Goal: Answer question/provide support

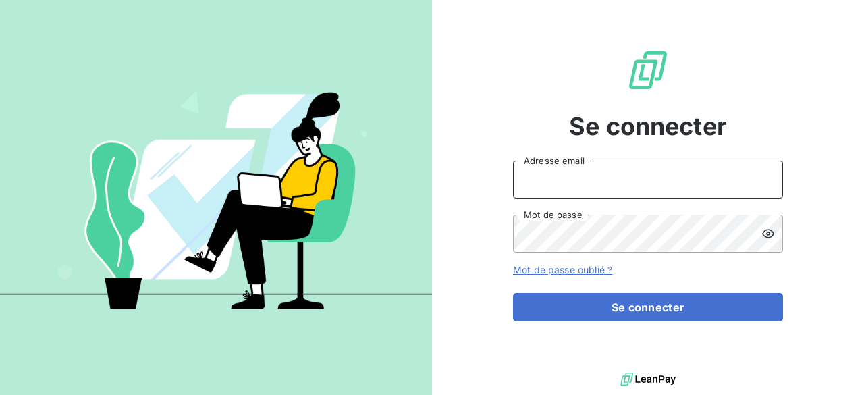
click at [695, 179] on input "Adresse email" at bounding box center [648, 180] width 270 height 38
type input "[EMAIL_ADDRESS][DOMAIN_NAME]"
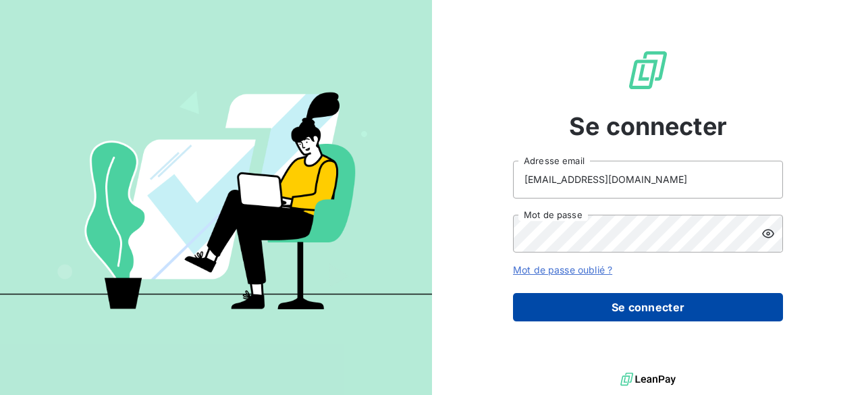
click at [648, 311] on button "Se connecter" at bounding box center [648, 307] width 270 height 28
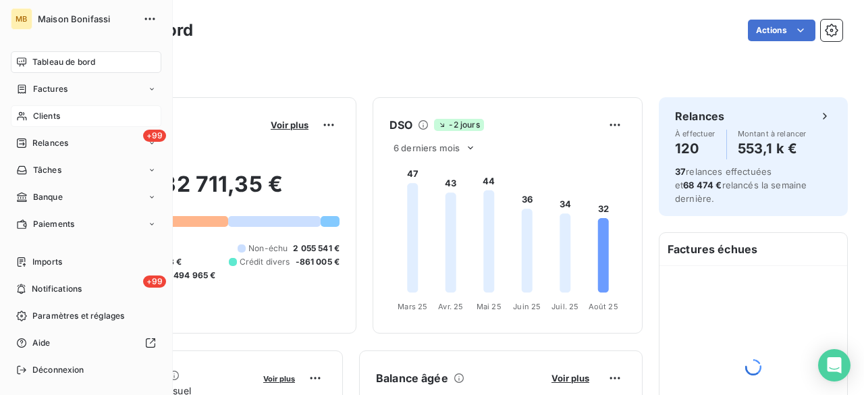
click at [31, 117] on div "Clients" at bounding box center [86, 116] width 151 height 22
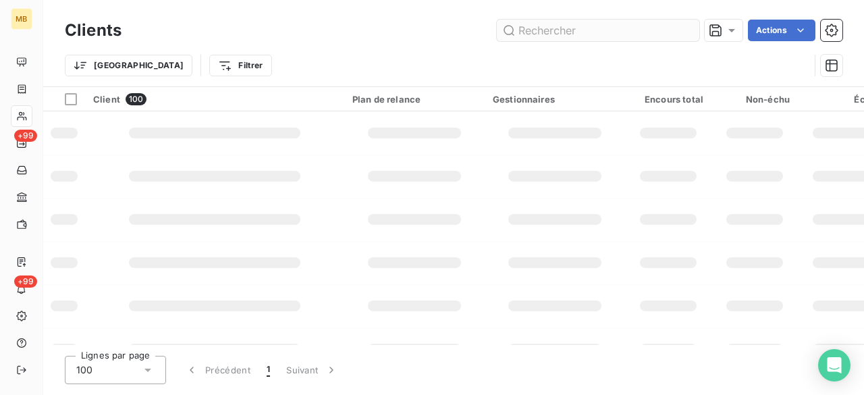
click at [516, 35] on input "text" at bounding box center [598, 31] width 202 height 22
type input "auronn"
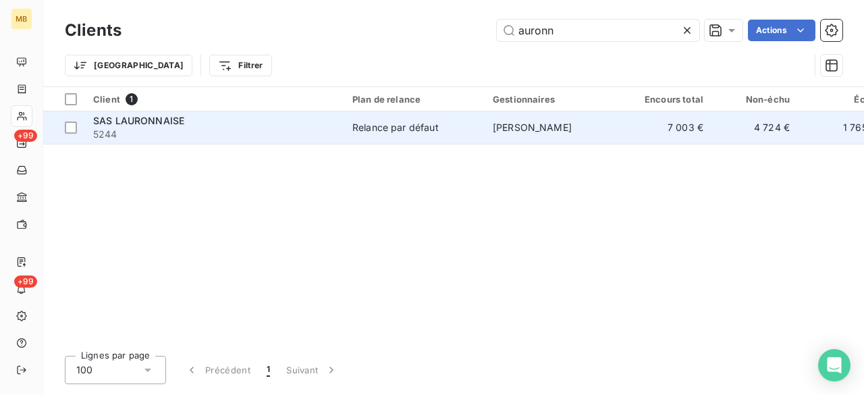
click at [563, 123] on span "Guillaume Risso" at bounding box center [532, 126] width 79 height 11
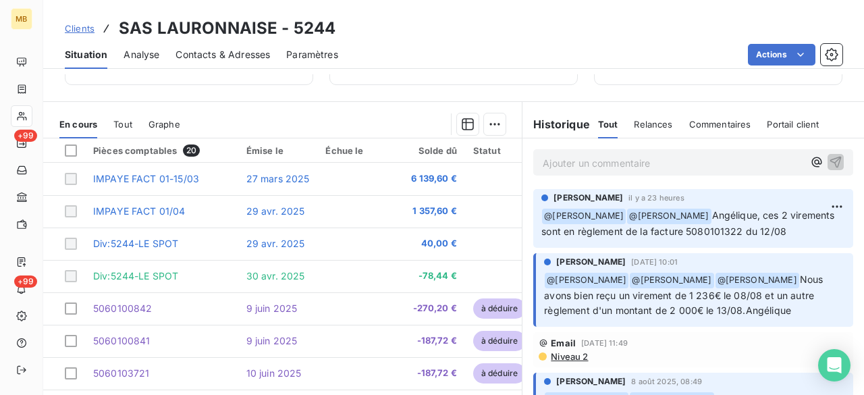
scroll to position [286, 0]
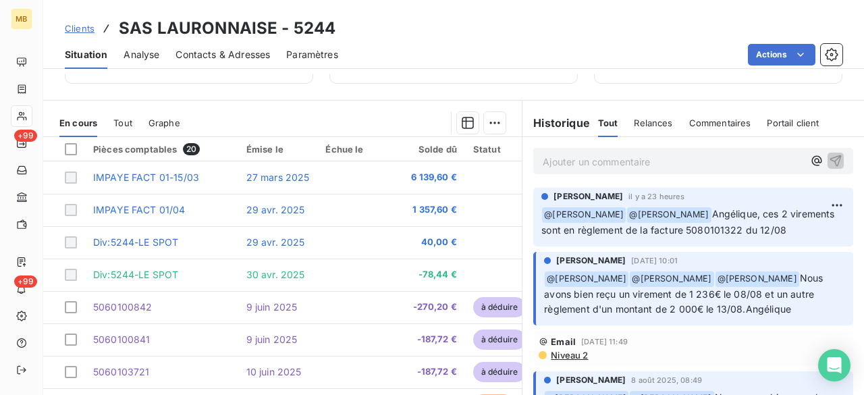
click at [655, 164] on p "Ajouter un commentaire ﻿" at bounding box center [673, 161] width 261 height 17
click at [810, 163] on icon "button" at bounding box center [816, 160] width 13 height 13
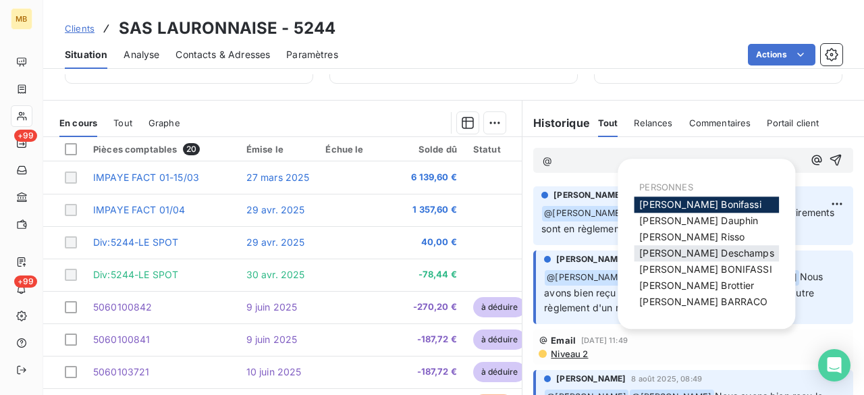
click at [686, 253] on span "Julia Deschamps" at bounding box center [706, 252] width 134 height 11
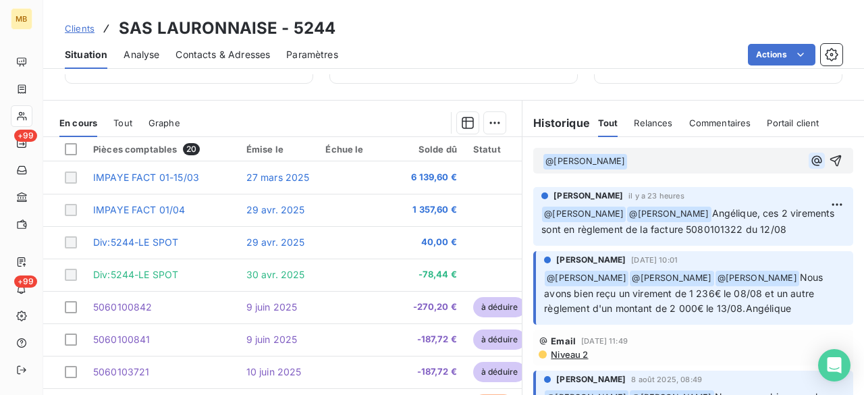
click at [810, 159] on icon "button" at bounding box center [816, 160] width 13 height 13
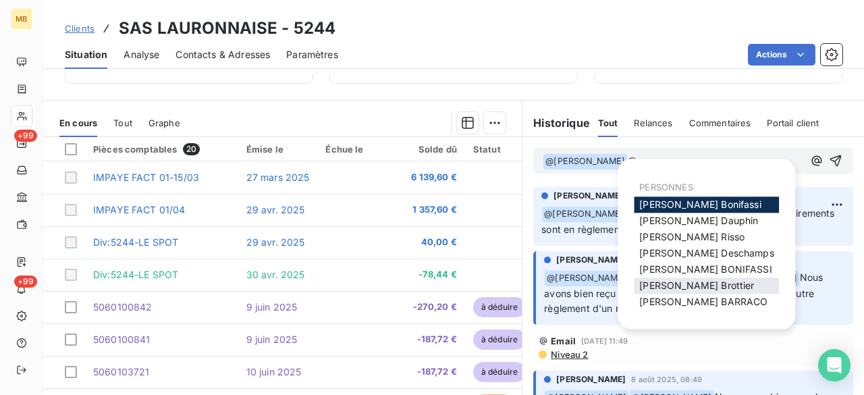
click at [694, 285] on span "Mélissa Brottier" at bounding box center [696, 284] width 115 height 11
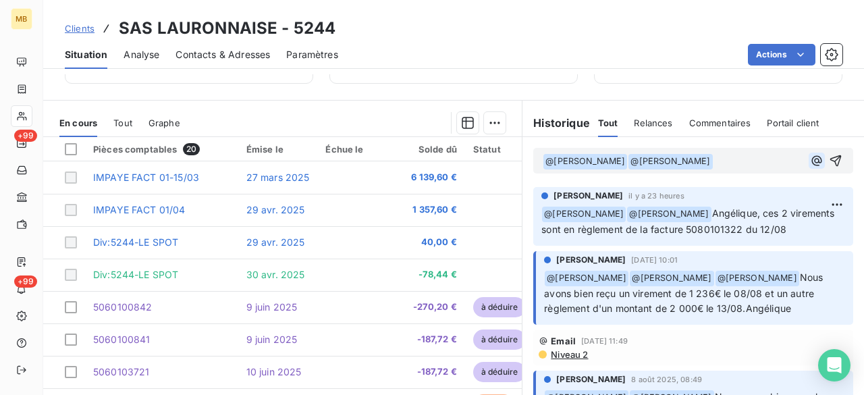
click at [810, 157] on icon "button" at bounding box center [816, 160] width 13 height 13
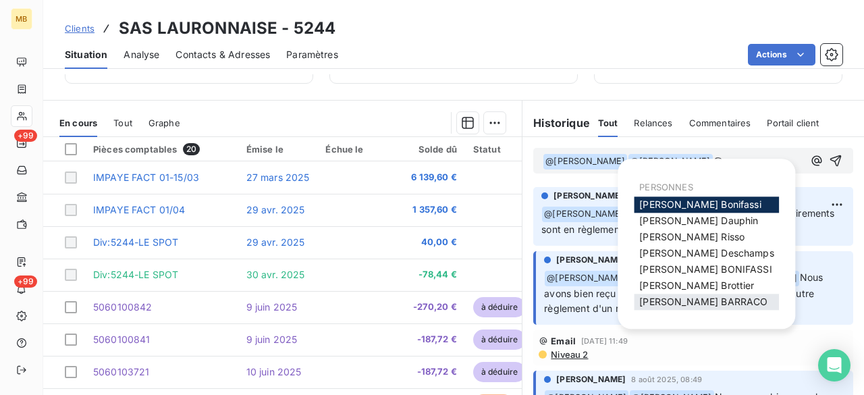
click at [707, 300] on span "Romain BARRACO" at bounding box center [703, 301] width 128 height 11
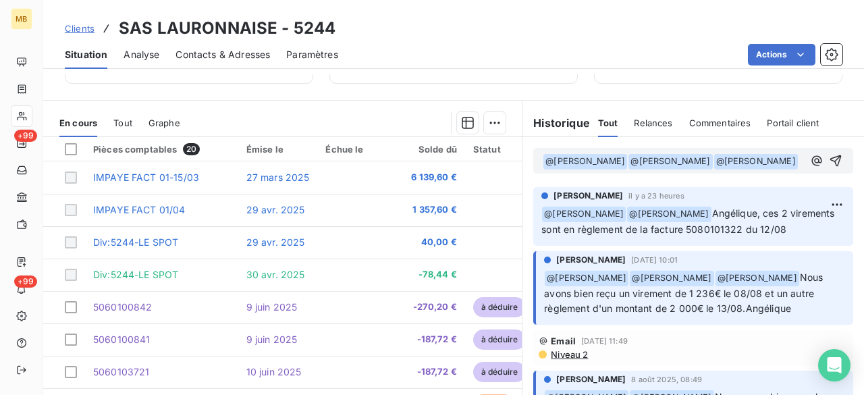
click at [709, 169] on p "﻿ @ Julia Deschamps ﻿ ﻿ @ Mélissa Brottier ﻿ ﻿ @ Romain BARRACO ﻿ ﻿" at bounding box center [673, 161] width 261 height 16
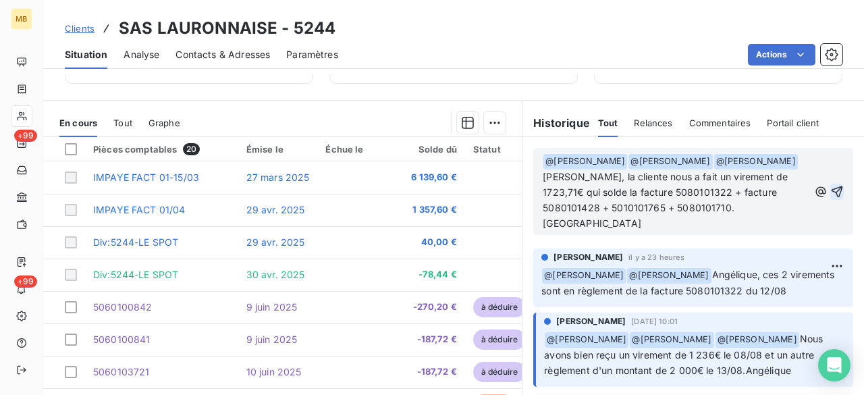
click at [830, 185] on icon "button" at bounding box center [836, 191] width 13 height 13
